Goal: Browse casually: Explore the website without a specific task or goal

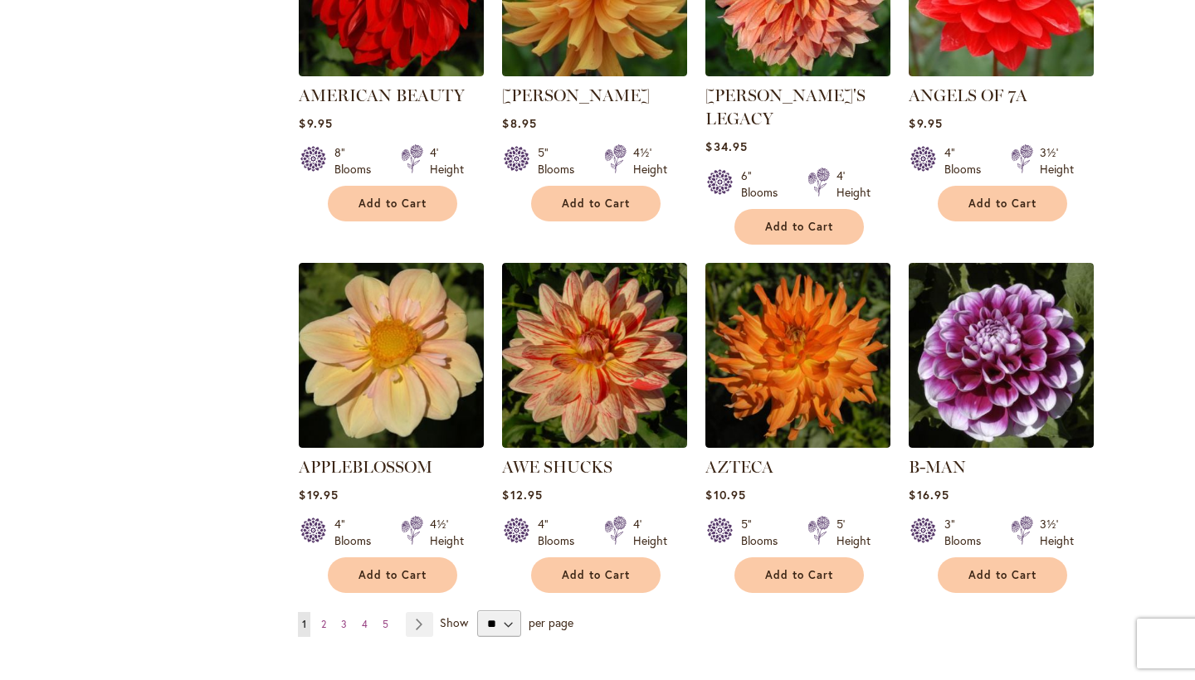
scroll to position [1188, 0]
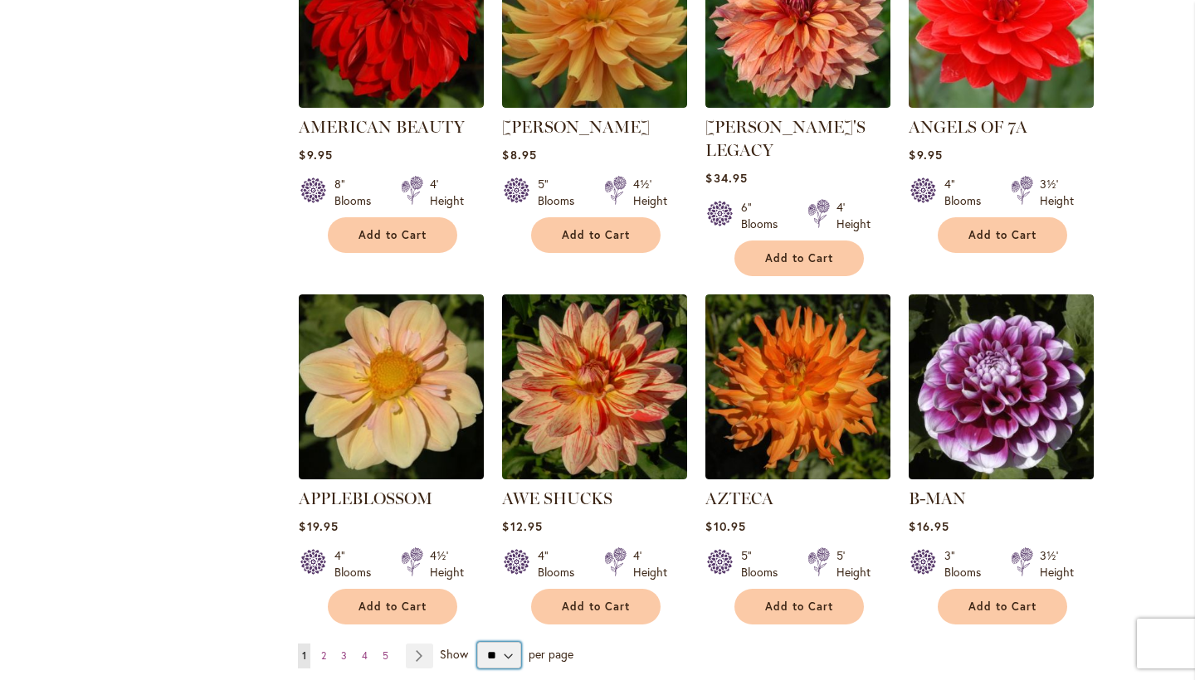
select select "**"
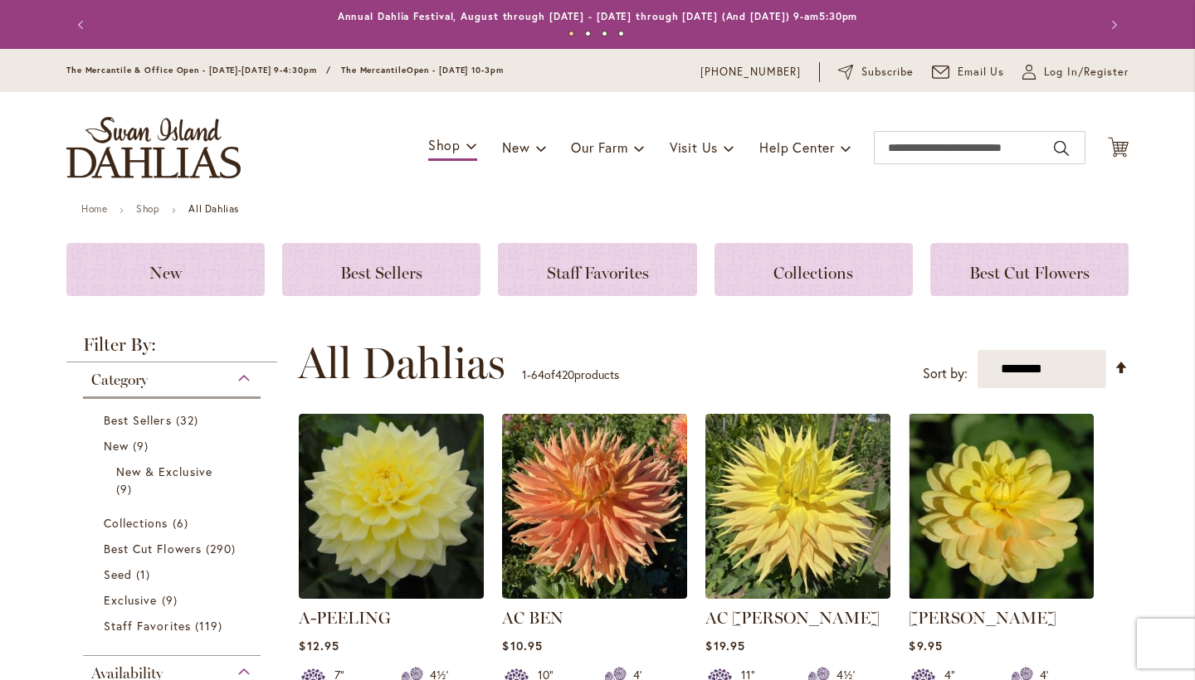
scroll to position [318, 0]
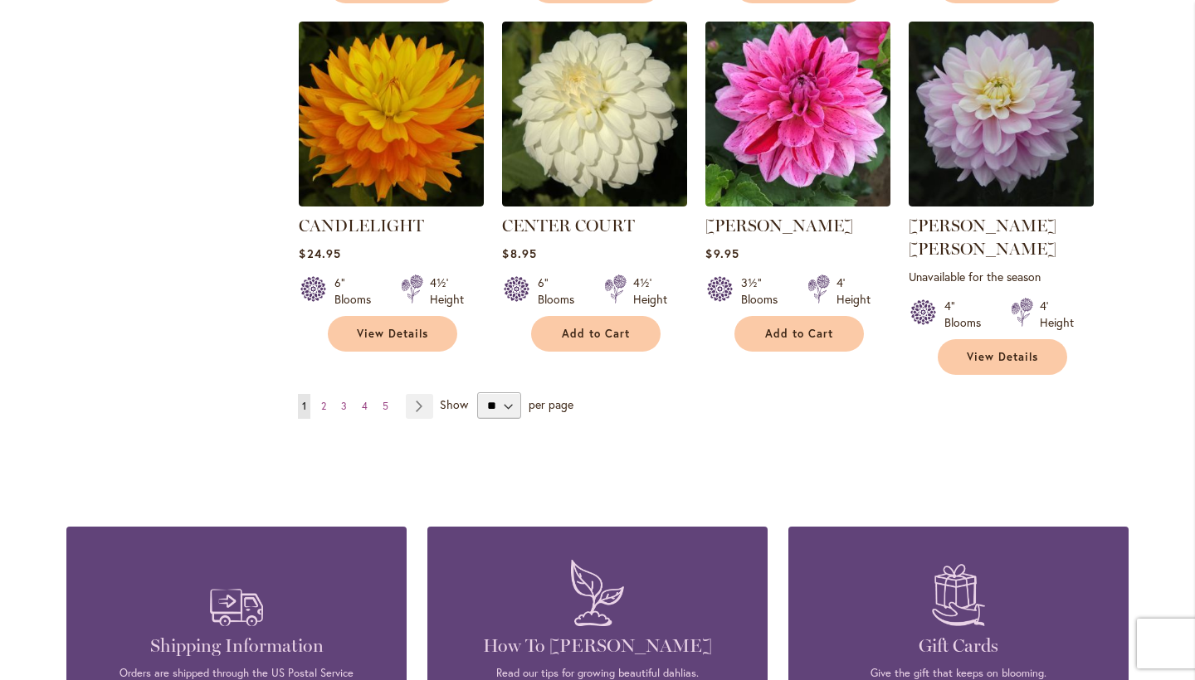
scroll to position [5812, 0]
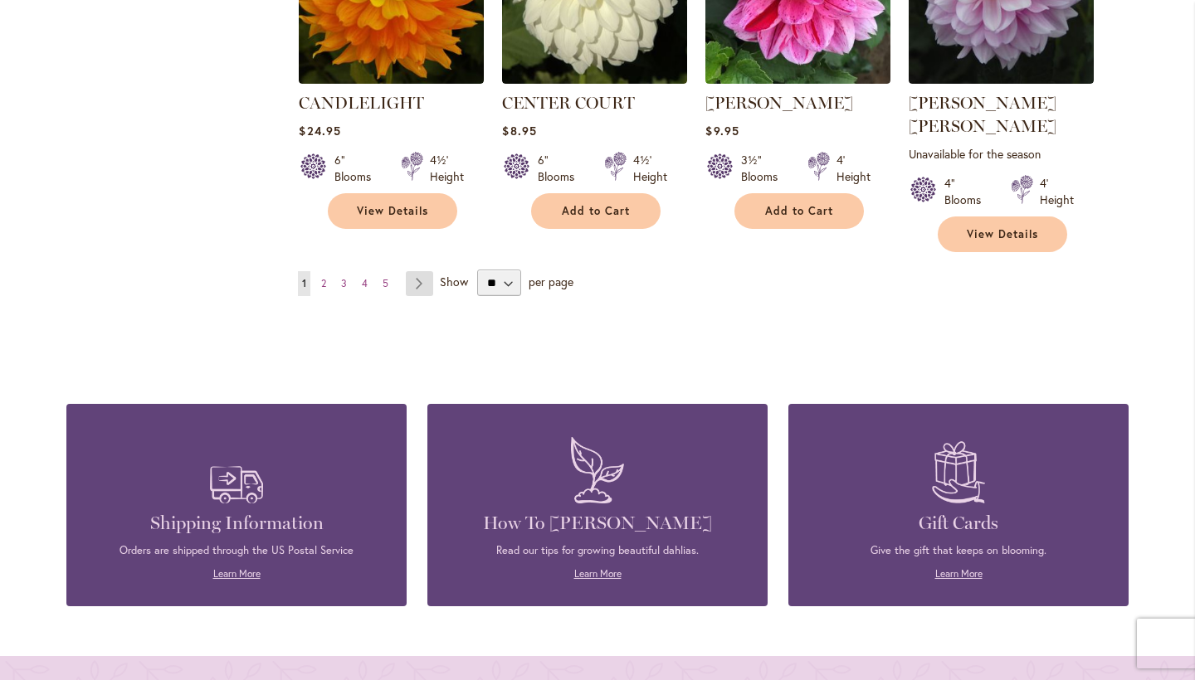
click at [427, 271] on link "Page Next" at bounding box center [419, 283] width 27 height 25
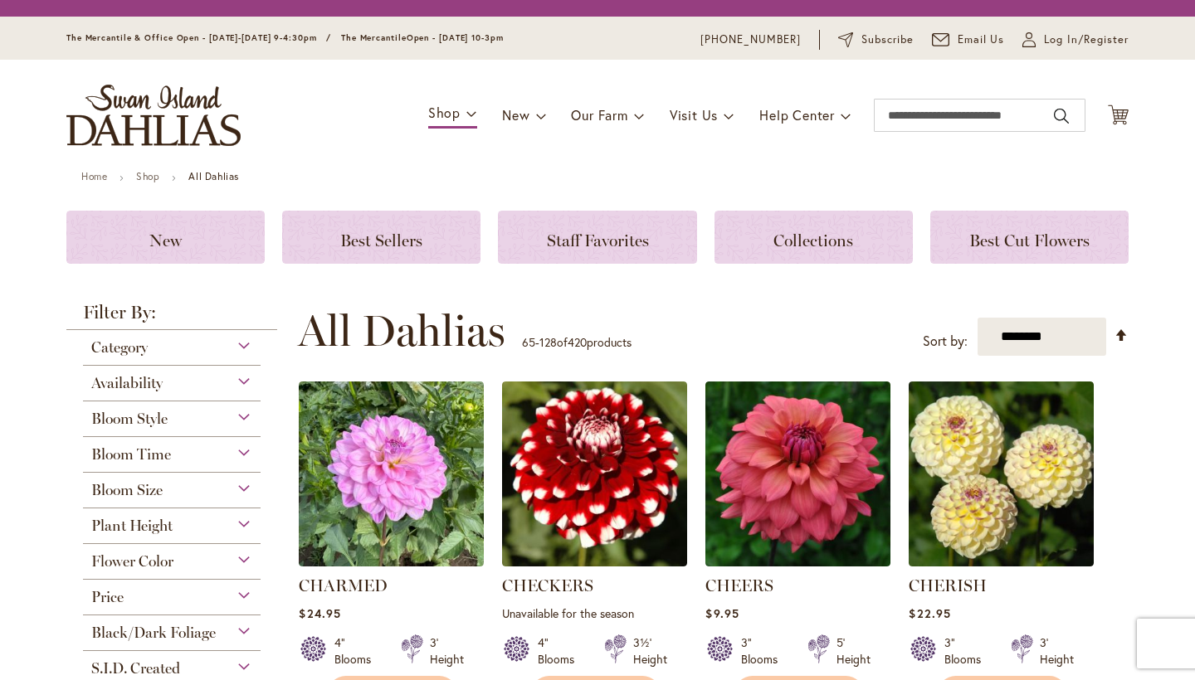
scroll to position [318, 0]
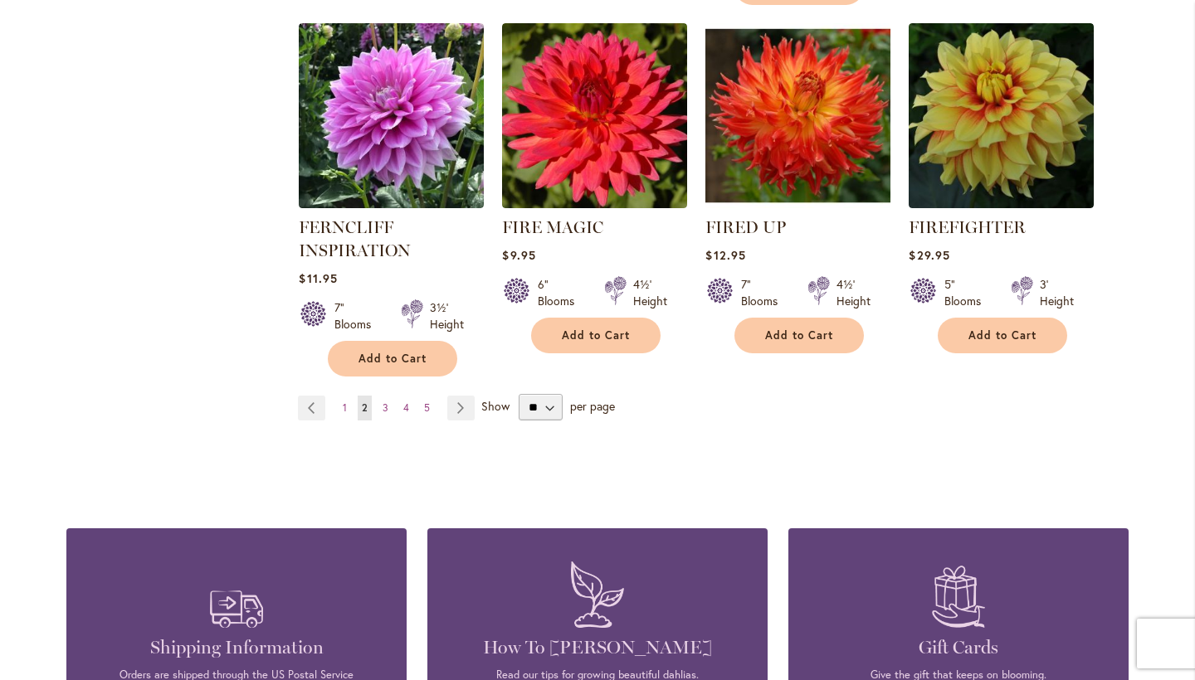
scroll to position [5849, 0]
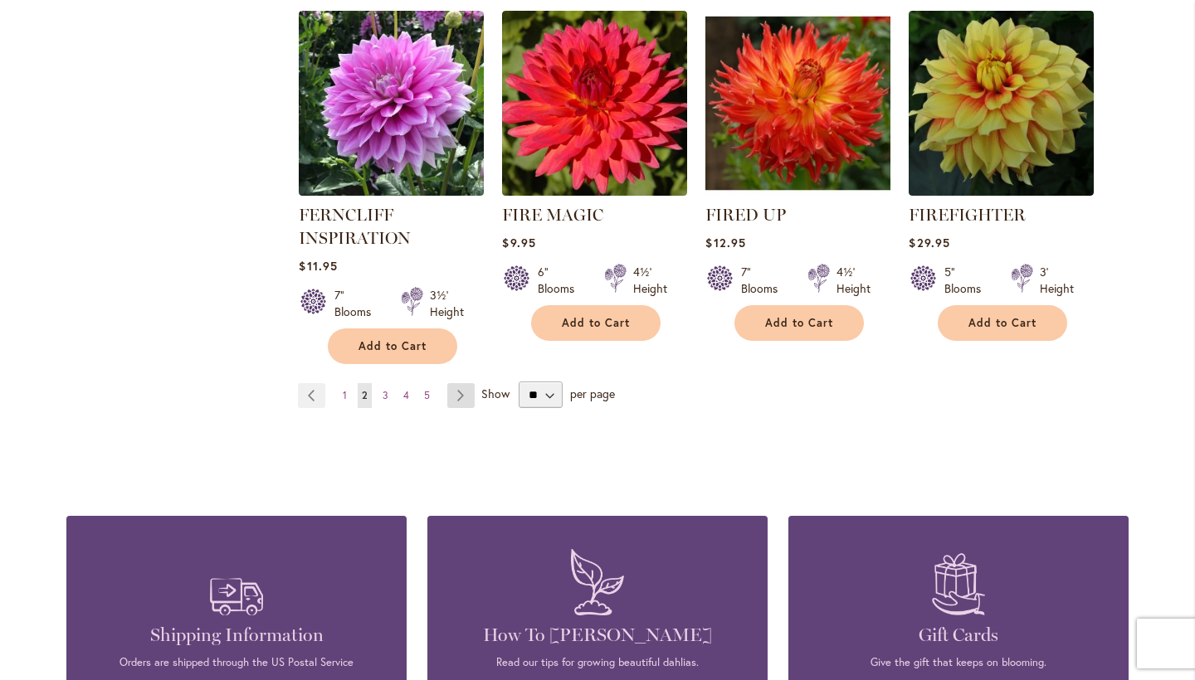
click at [465, 383] on link "Page Next" at bounding box center [460, 395] width 27 height 25
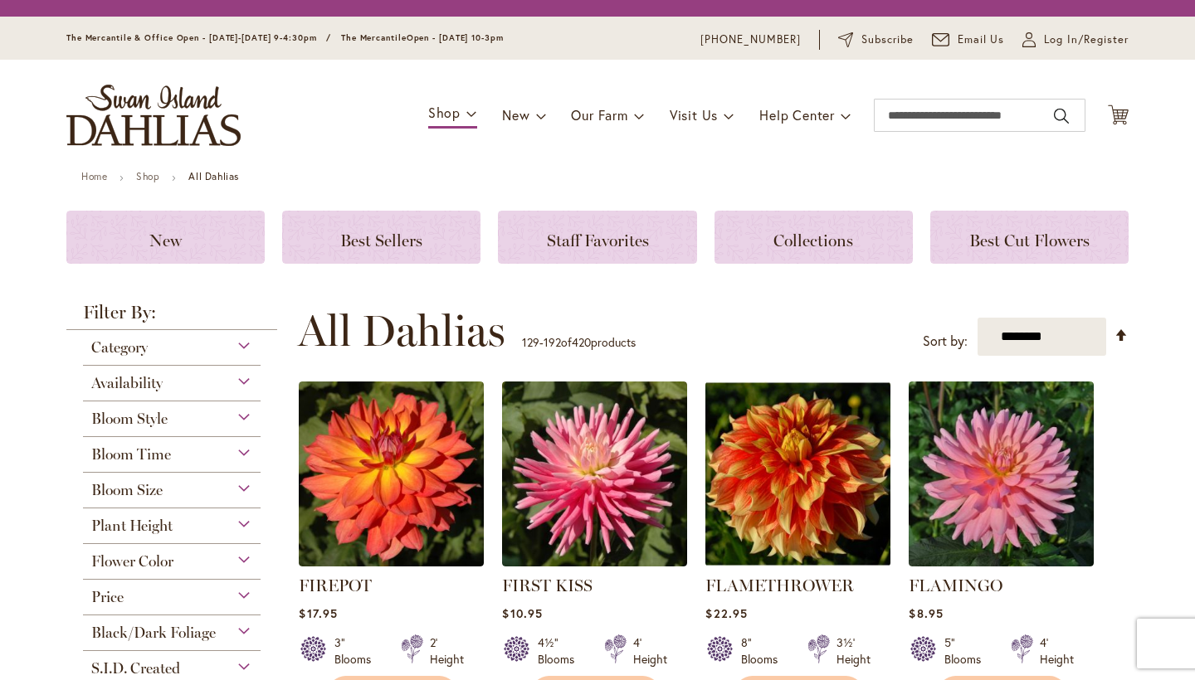
scroll to position [318, 0]
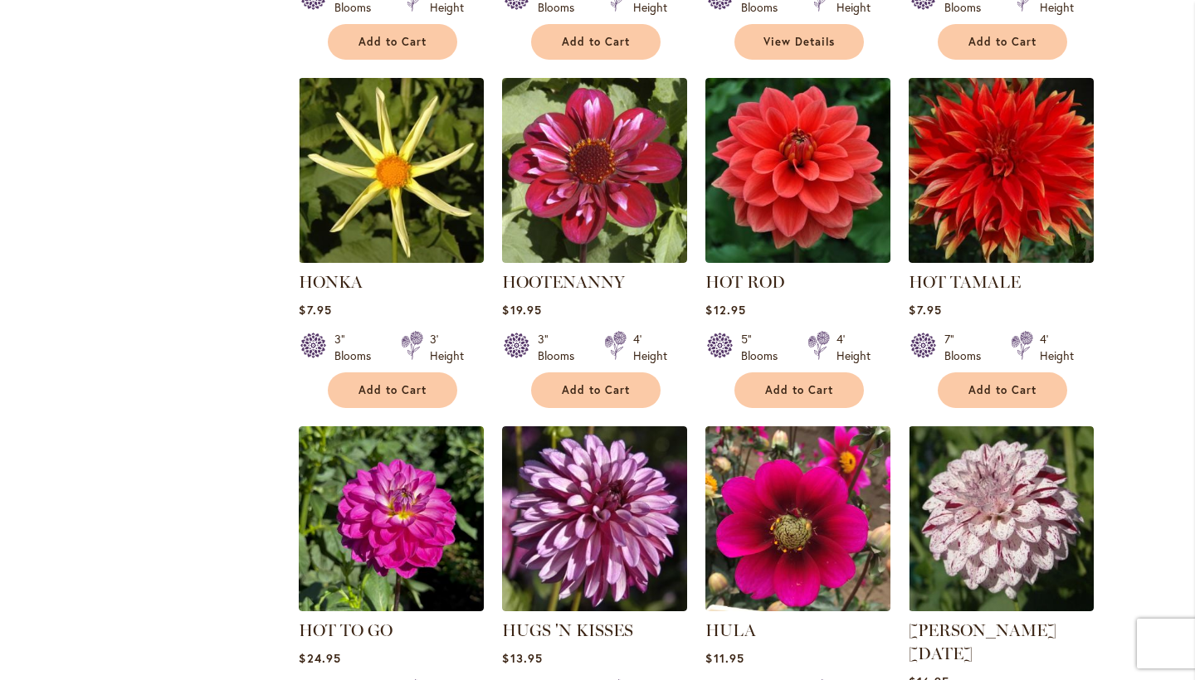
scroll to position [5715, 0]
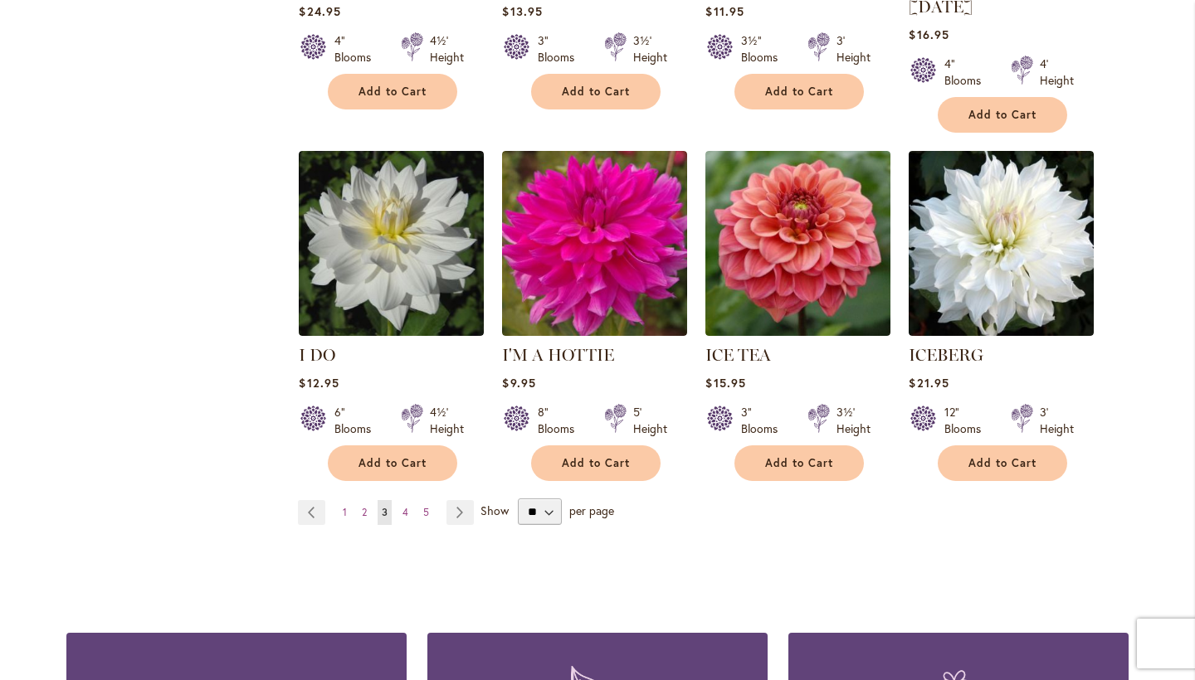
drag, startPoint x: 462, startPoint y: 383, endPoint x: 455, endPoint y: 353, distance: 30.8
click at [462, 500] on link "Page Next" at bounding box center [459, 512] width 27 height 25
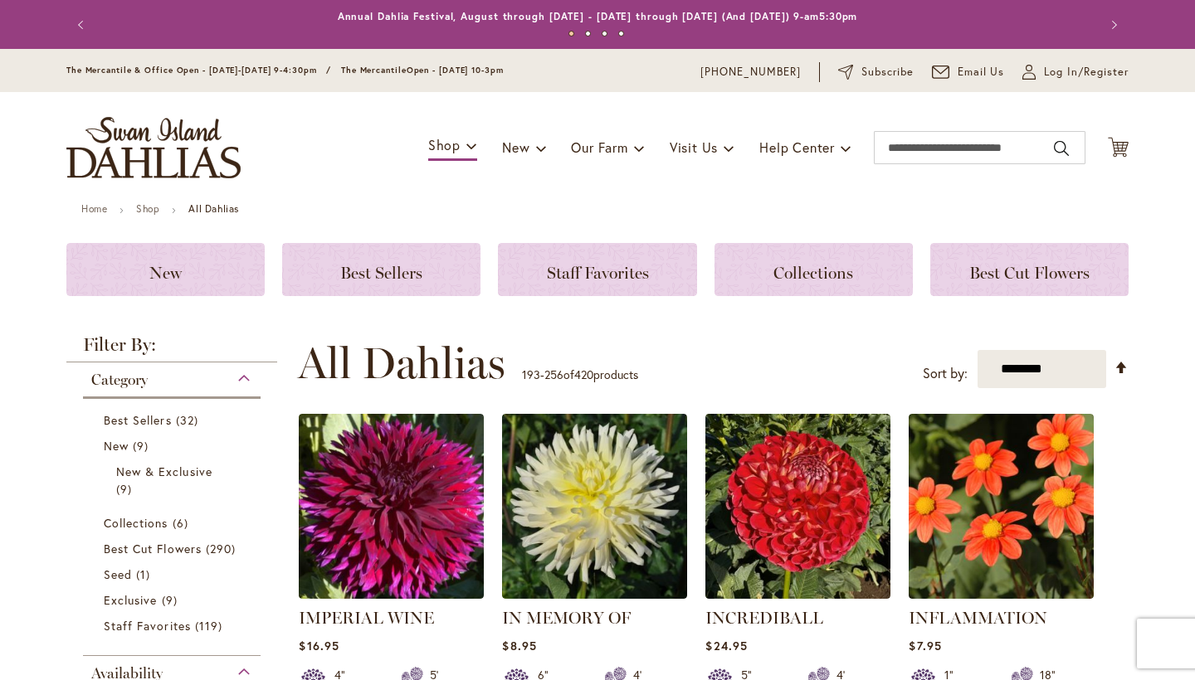
scroll to position [318, 0]
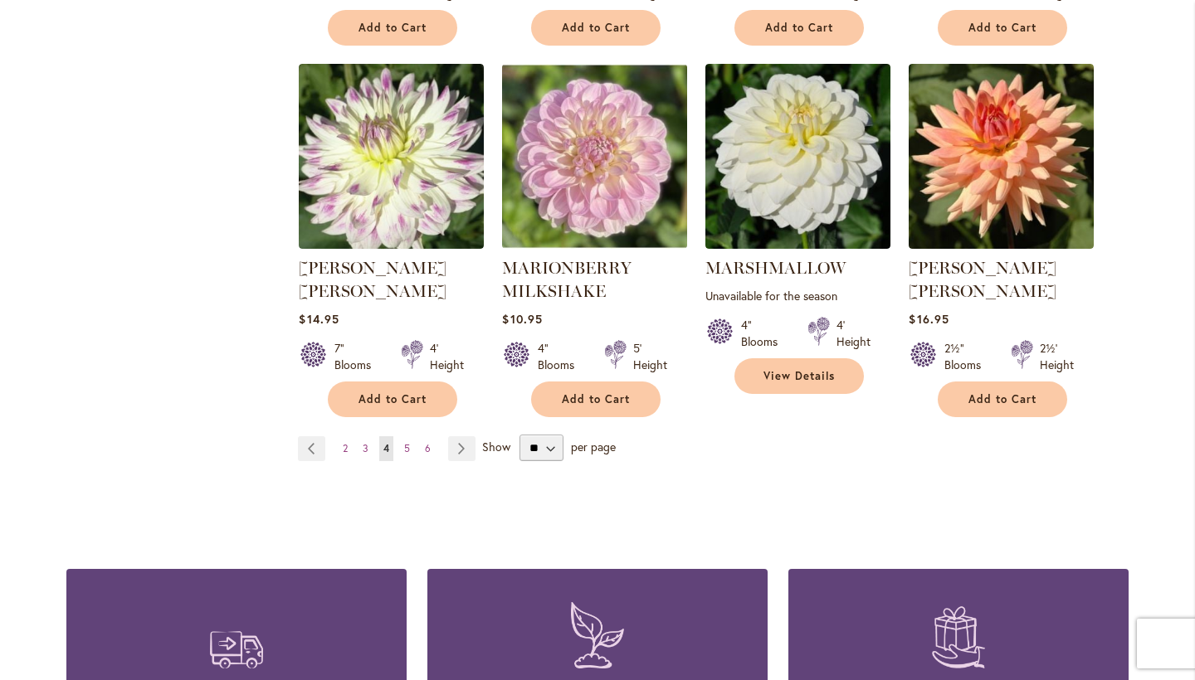
scroll to position [5846, 0]
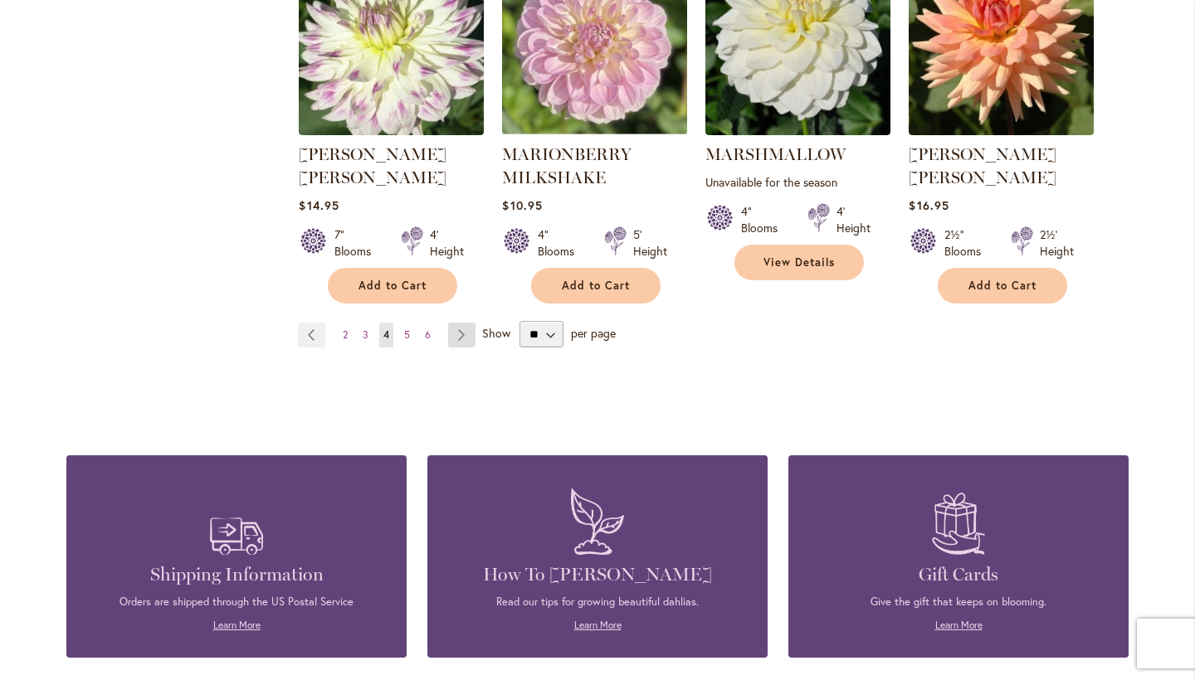
click at [460, 323] on link "Page Next" at bounding box center [461, 335] width 27 height 25
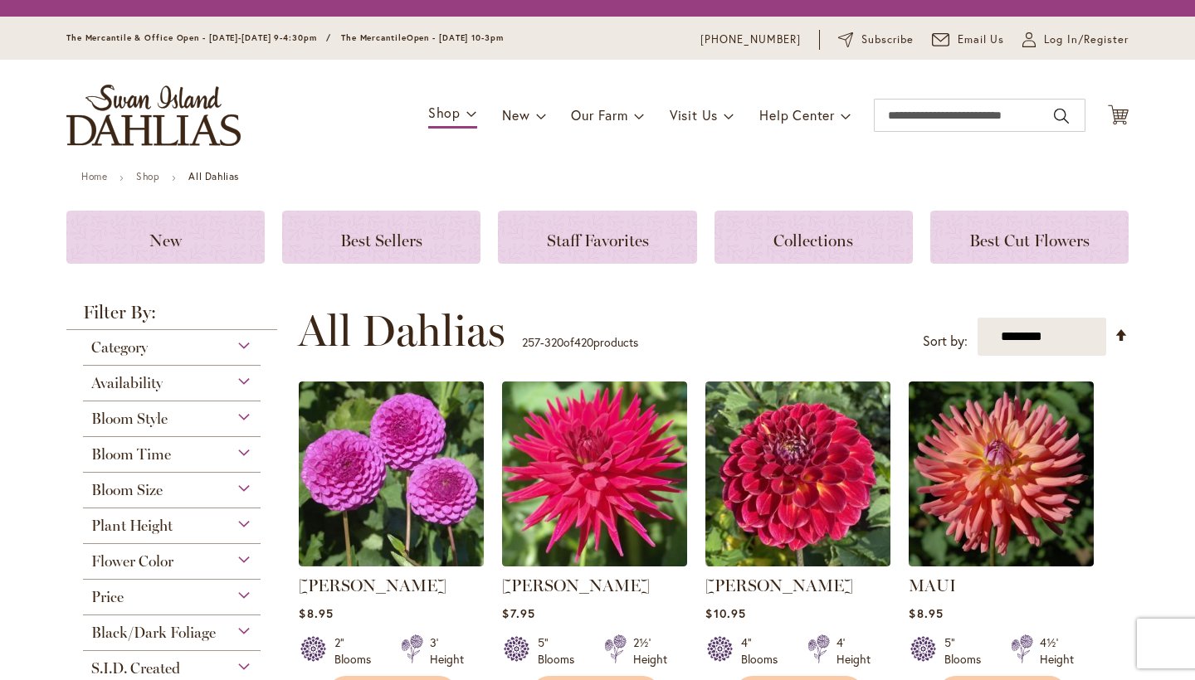
scroll to position [318, 0]
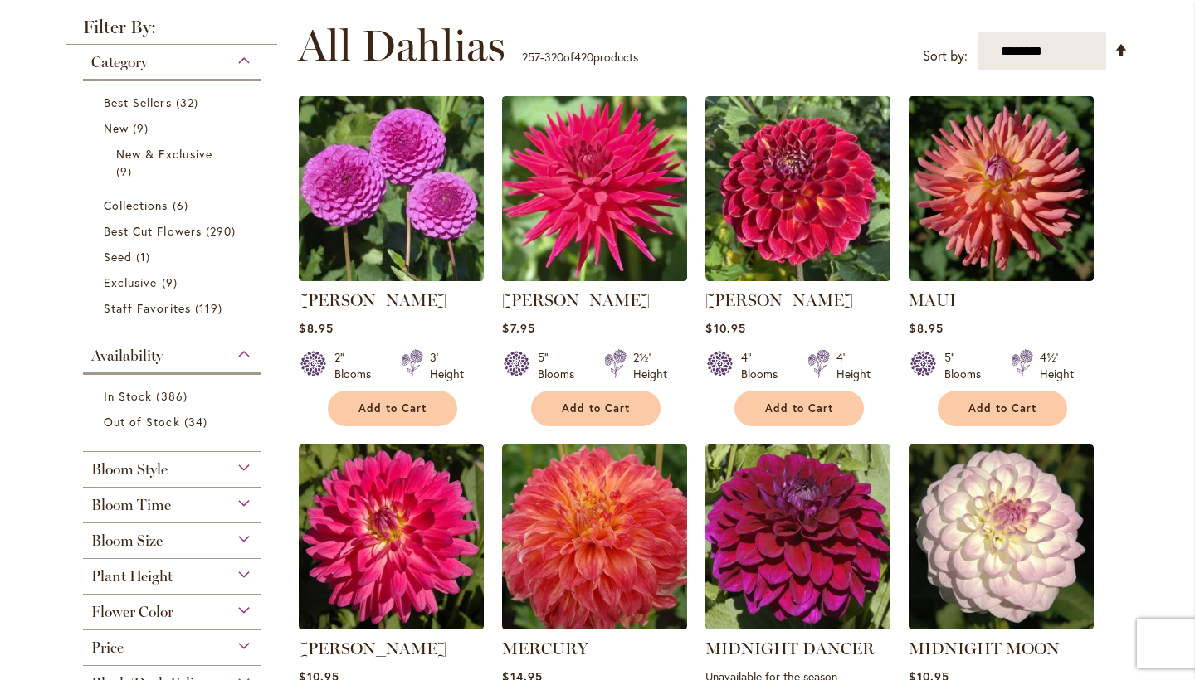
drag, startPoint x: 492, startPoint y: 481, endPoint x: 475, endPoint y: 438, distance: 46.2
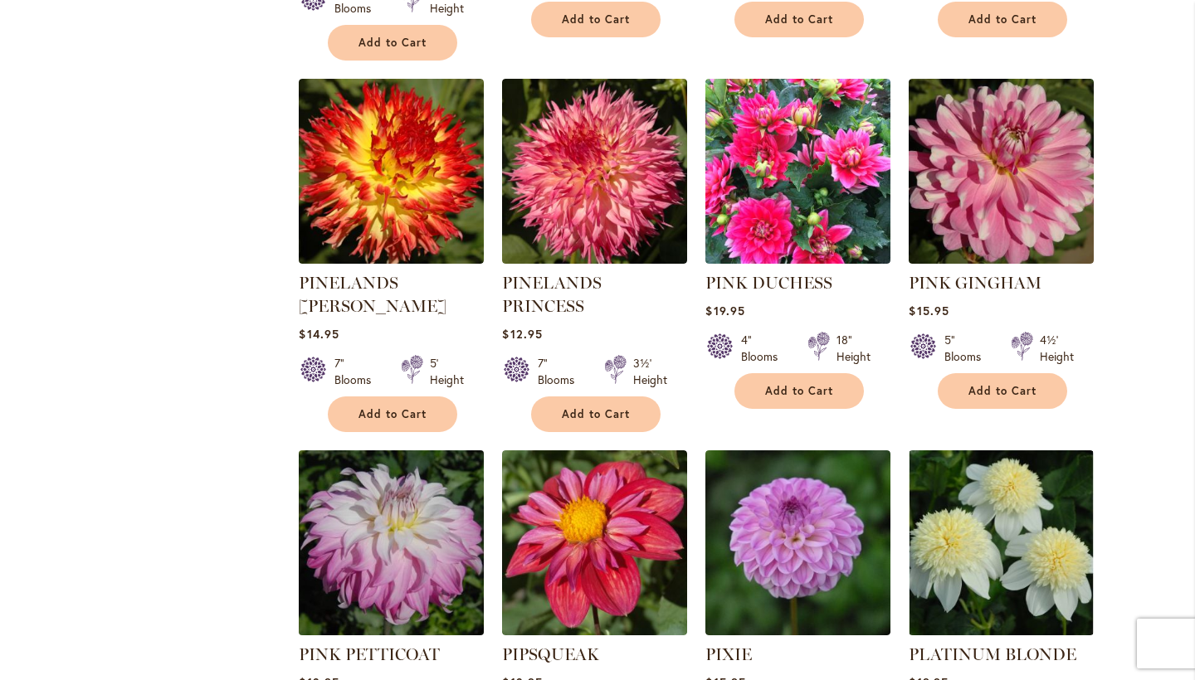
scroll to position [6000, 0]
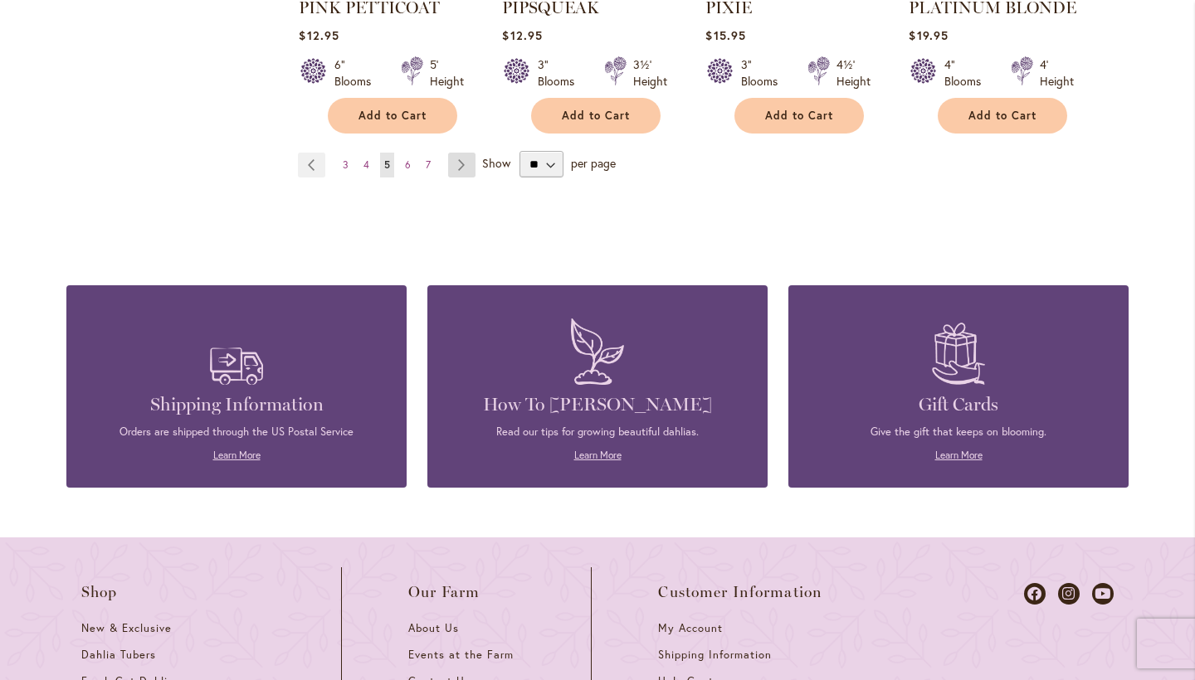
click at [463, 153] on link "Page Next" at bounding box center [461, 165] width 27 height 25
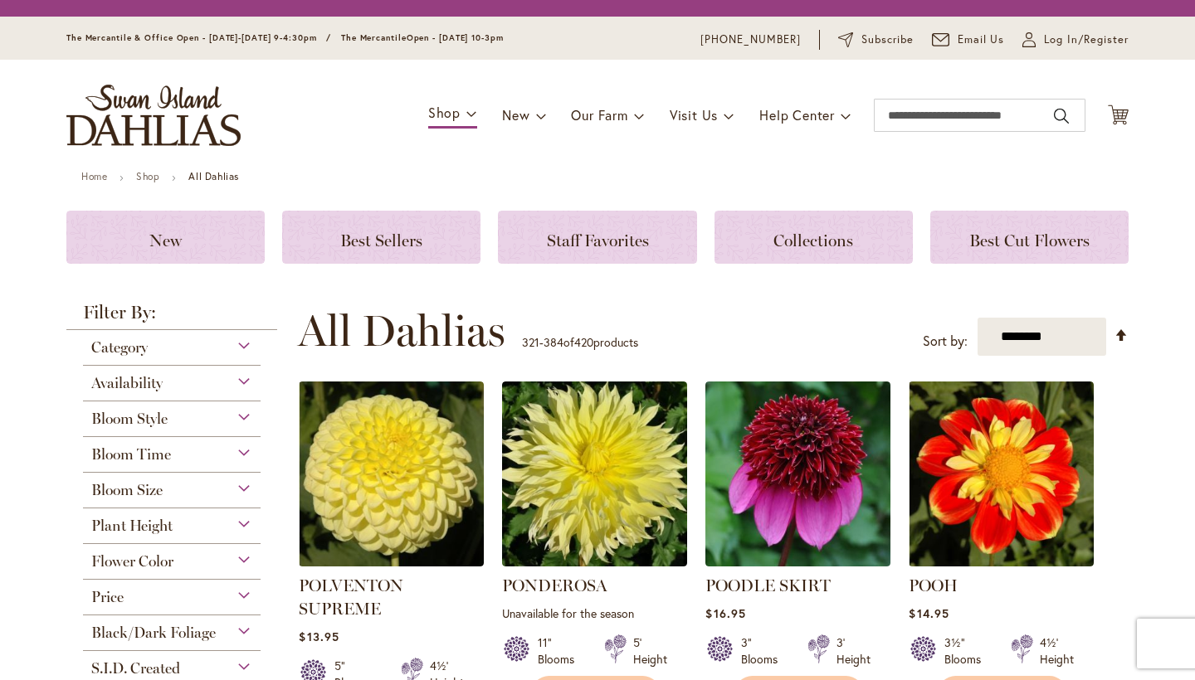
scroll to position [318, 0]
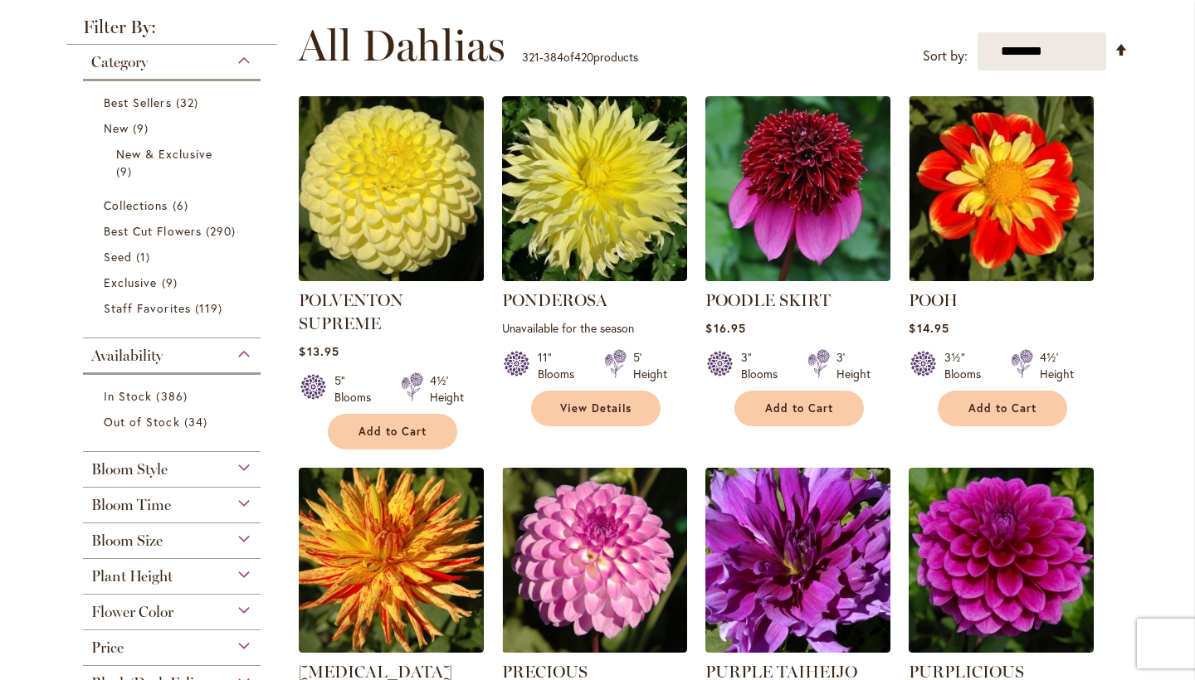
drag, startPoint x: 494, startPoint y: 250, endPoint x: 467, endPoint y: 187, distance: 68.7
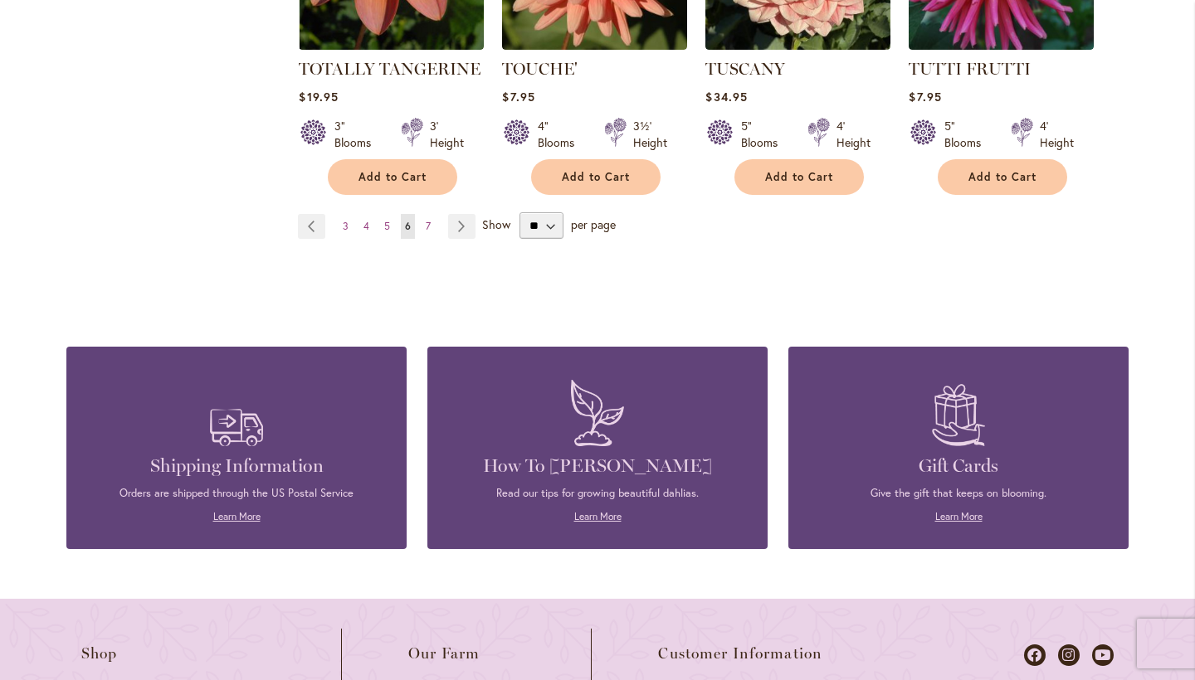
scroll to position [6012, 0]
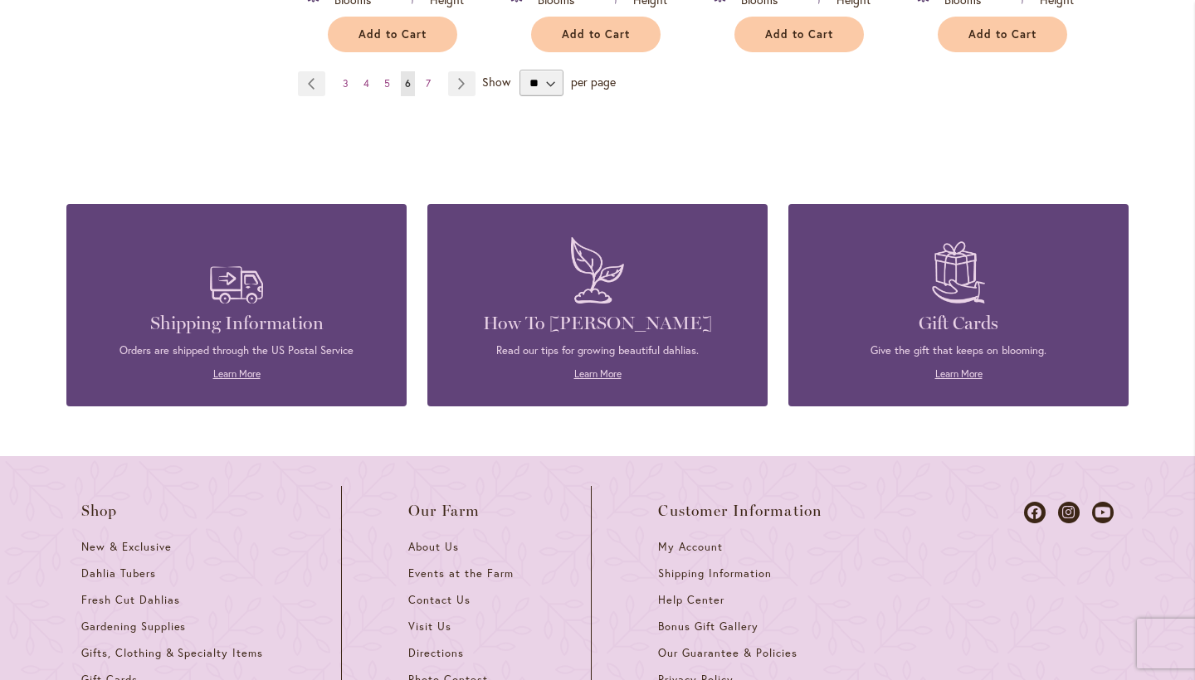
drag, startPoint x: 465, startPoint y: 27, endPoint x: 457, endPoint y: 3, distance: 24.4
click at [465, 71] on link "Page Next" at bounding box center [461, 83] width 27 height 25
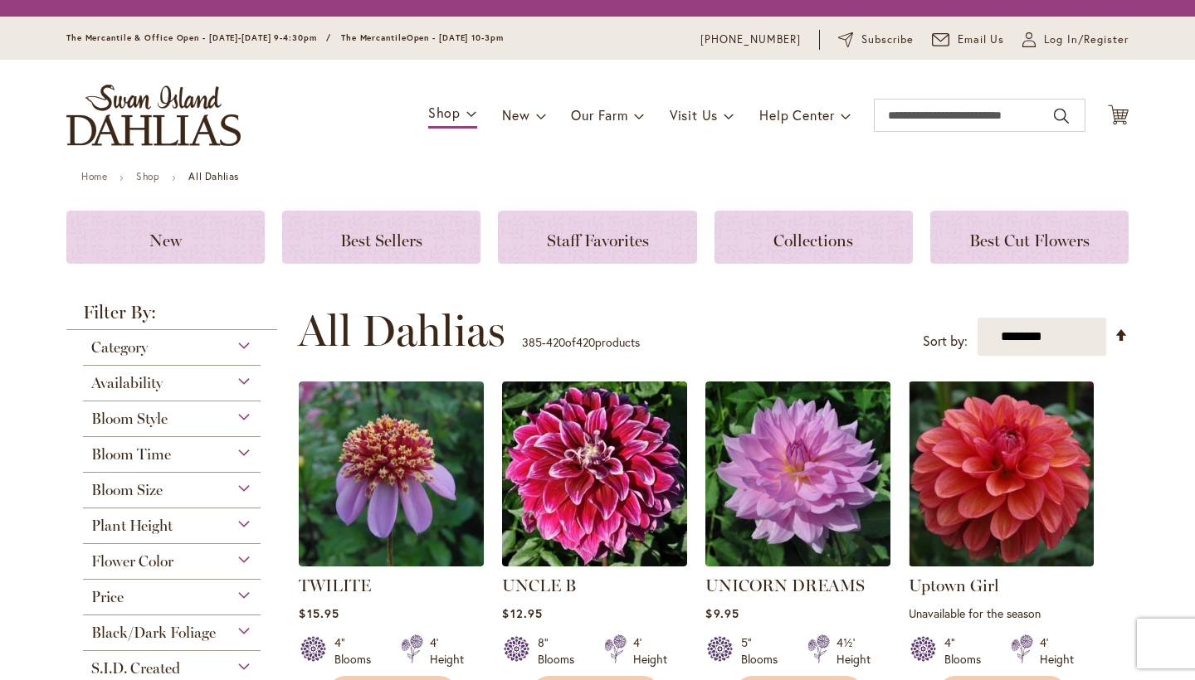
scroll to position [318, 0]
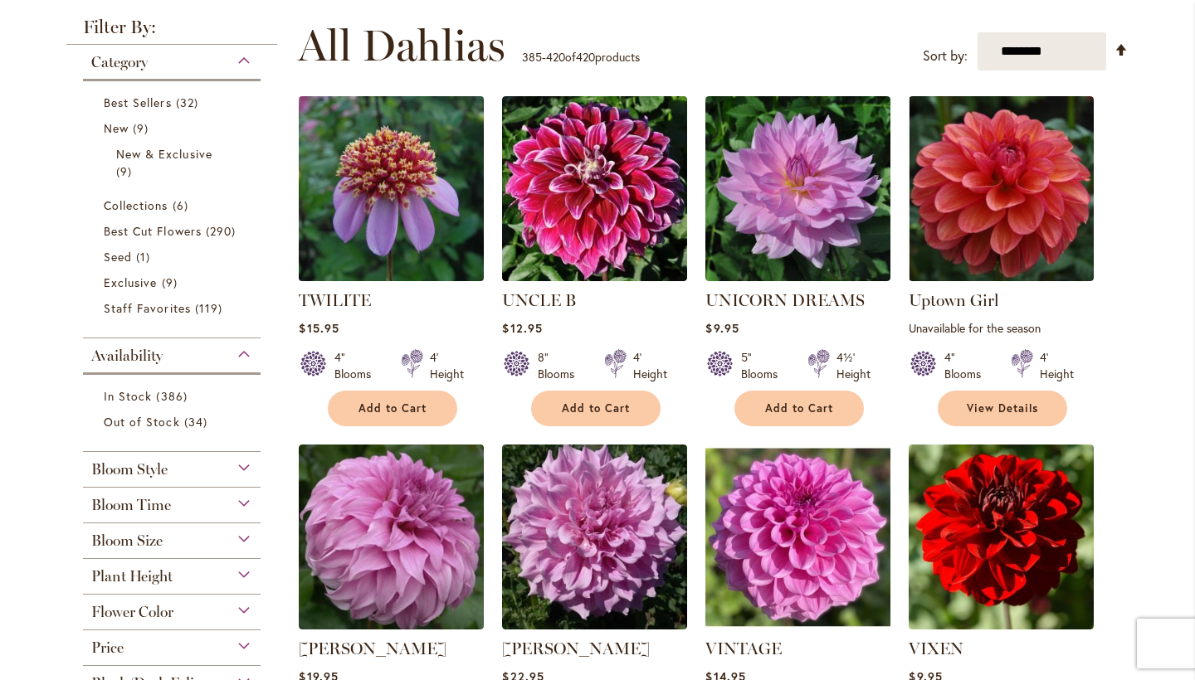
drag, startPoint x: 492, startPoint y: 251, endPoint x: 460, endPoint y: 165, distance: 91.4
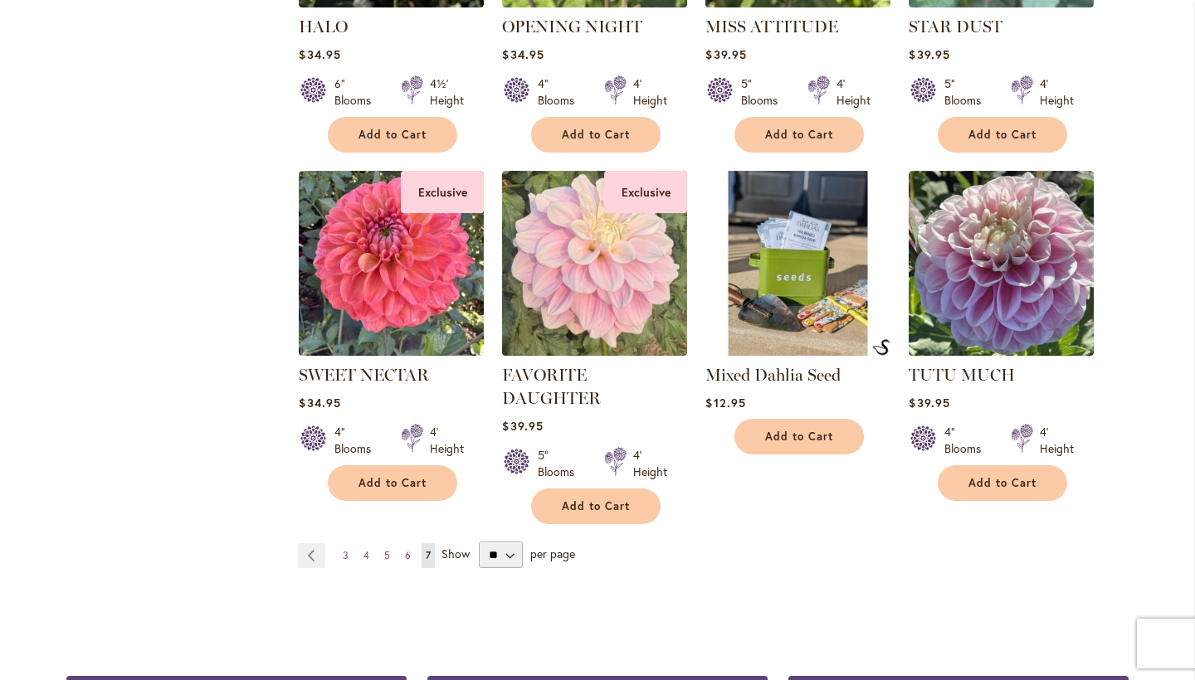
scroll to position [3055, 0]
